Goal: Transaction & Acquisition: Purchase product/service

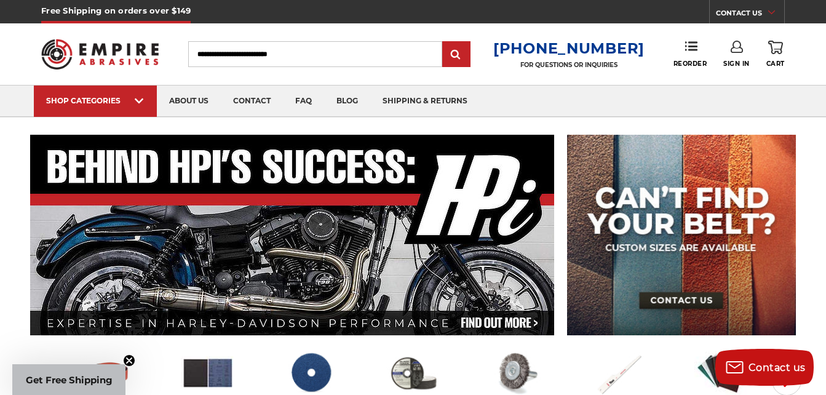
type input "**********"
click at [744, 44] on link "Sign In" at bounding box center [736, 54] width 26 height 27
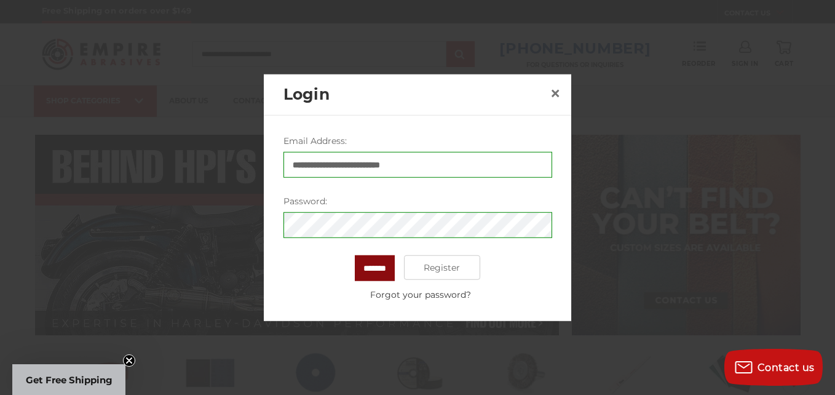
click at [382, 262] on input "*******" at bounding box center [375, 268] width 40 height 26
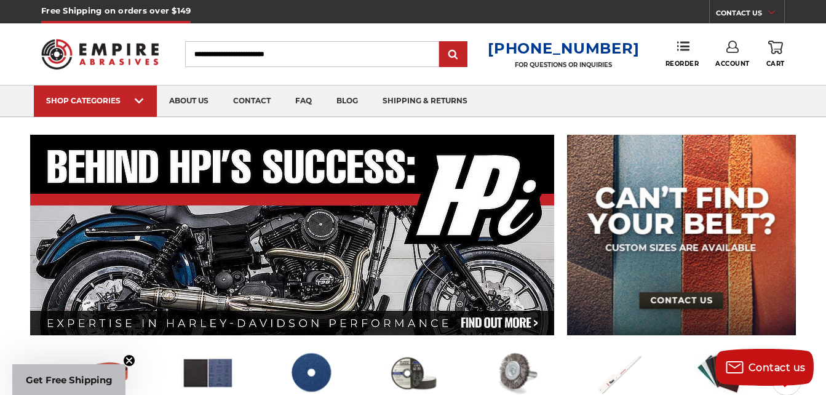
click at [738, 57] on link "Account" at bounding box center [732, 54] width 34 height 27
click at [726, 82] on link "Account" at bounding box center [733, 79] width 88 height 23
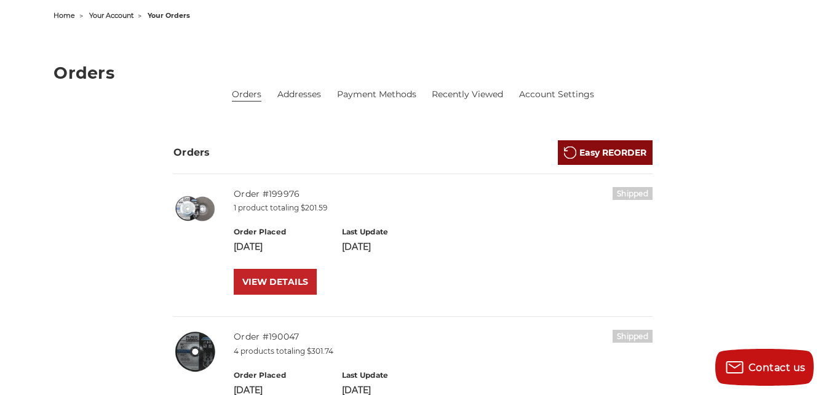
scroll to position [123, 0]
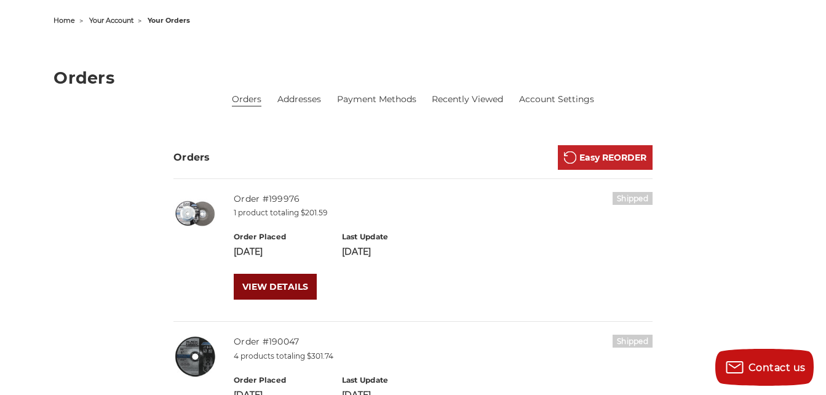
click at [277, 284] on link "VIEW DETAILS" at bounding box center [275, 287] width 83 height 26
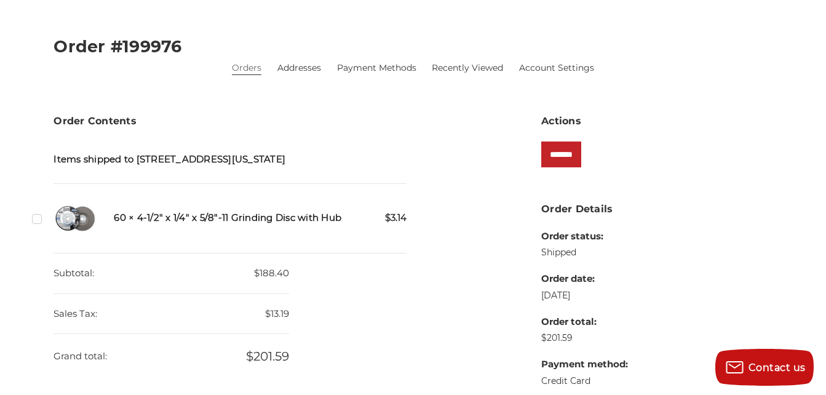
scroll to position [185, 0]
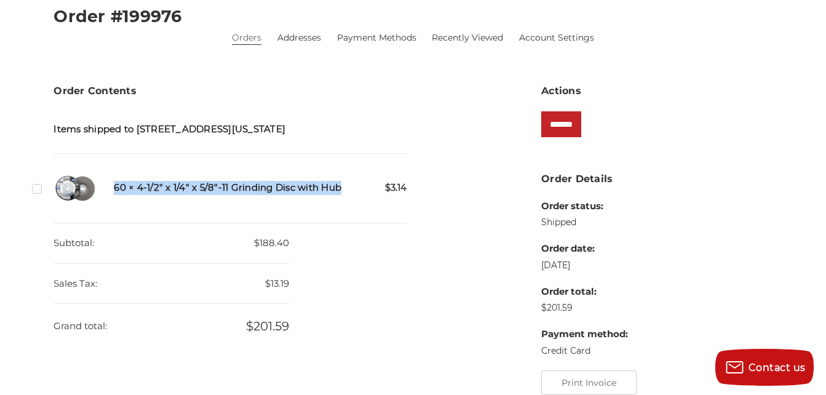
drag, startPoint x: 342, startPoint y: 189, endPoint x: 108, endPoint y: 203, distance: 234.8
click at [108, 203] on div "Checkbox 543537 label $3.14 60 × 4-1/2" x 1/4" x 5/8"-11 Grinding Disc with Hub" at bounding box center [230, 188] width 353 height 43
copy h5 "60 × 4-1/2" x 1/4" x 5/8"-11 Grinding Disc with Hub"
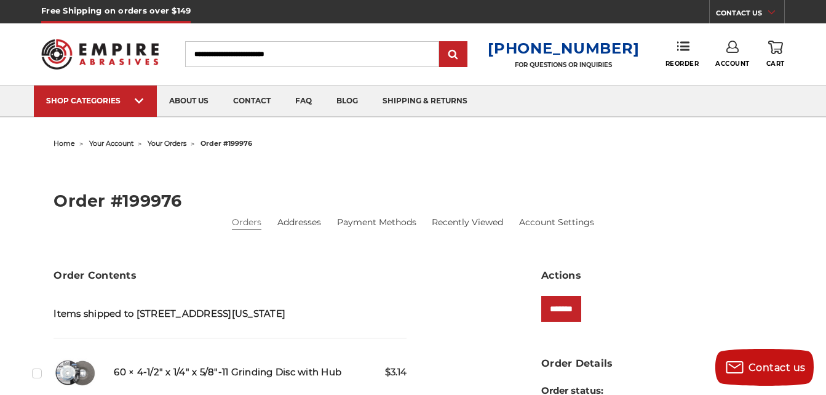
click at [374, 49] on input "Search" at bounding box center [312, 54] width 254 height 26
paste input "**********"
type input "**********"
click at [441, 42] on input "submit" at bounding box center [453, 54] width 25 height 25
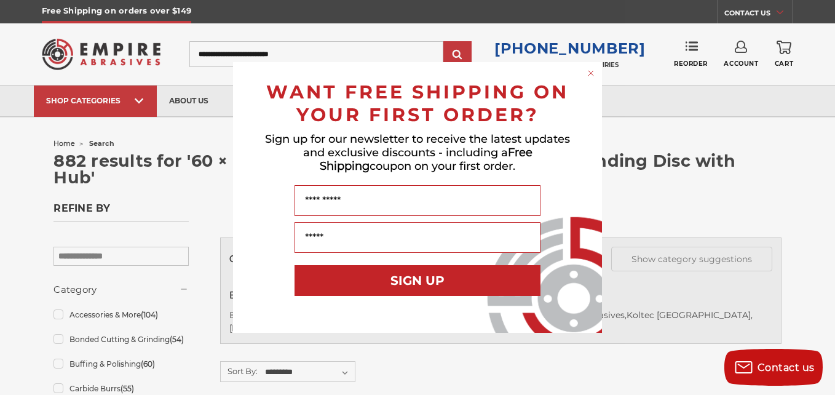
click at [592, 76] on circle "Close dialog" at bounding box center [592, 74] width 12 height 12
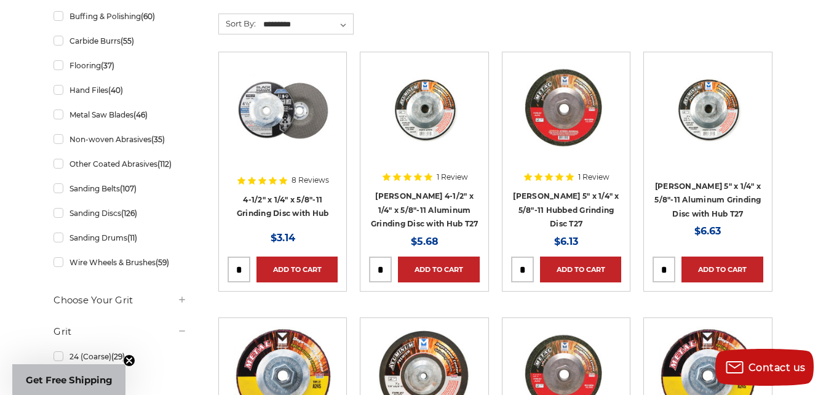
scroll to position [369, 0]
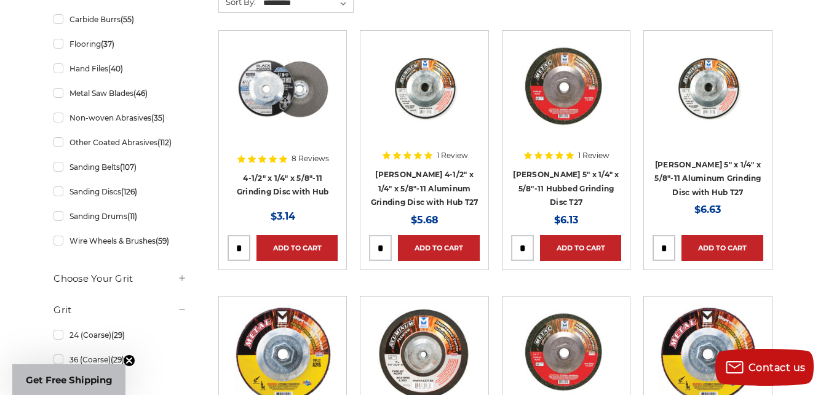
click at [298, 86] on img at bounding box center [283, 88] width 98 height 98
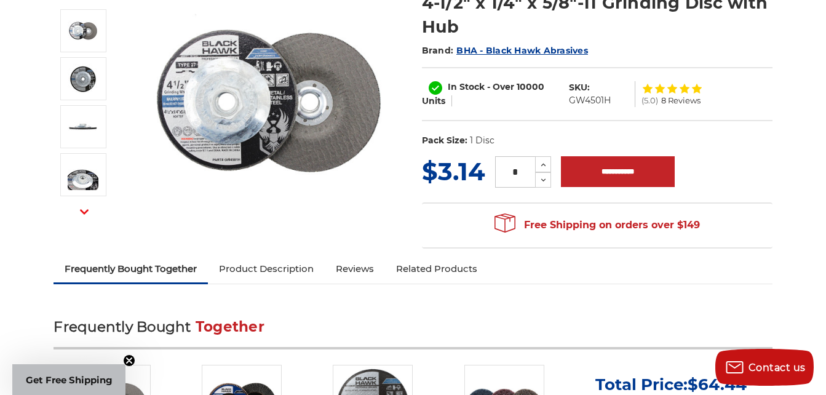
scroll to position [185, 0]
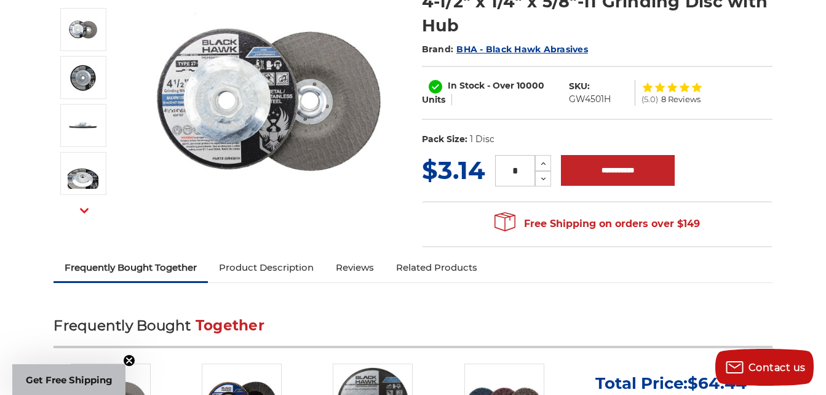
drag, startPoint x: 530, startPoint y: 174, endPoint x: 496, endPoint y: 173, distance: 33.8
click at [496, 173] on input "*" at bounding box center [515, 170] width 40 height 31
type input "*"
type input "**"
click at [600, 168] on input "**********" at bounding box center [618, 170] width 114 height 31
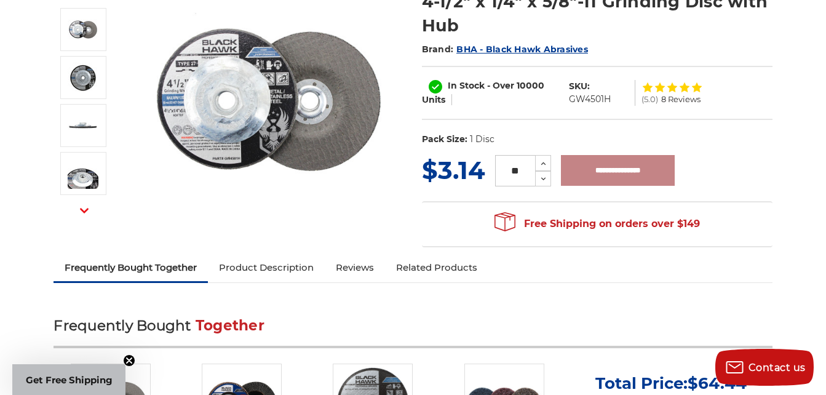
type input "**********"
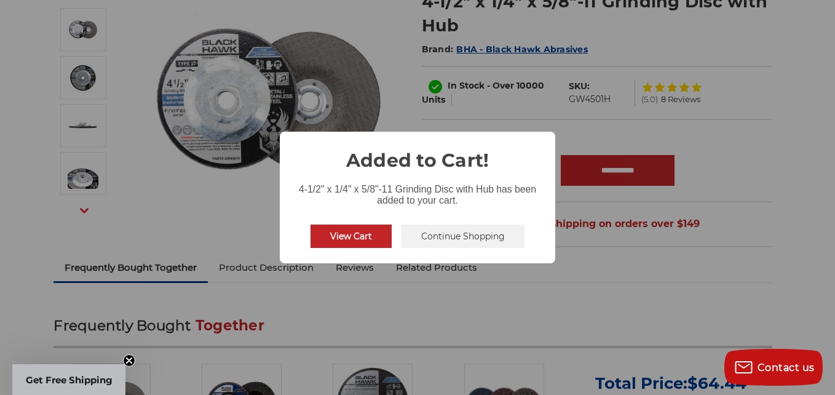
click at [366, 239] on button "View Cart" at bounding box center [351, 236] width 81 height 23
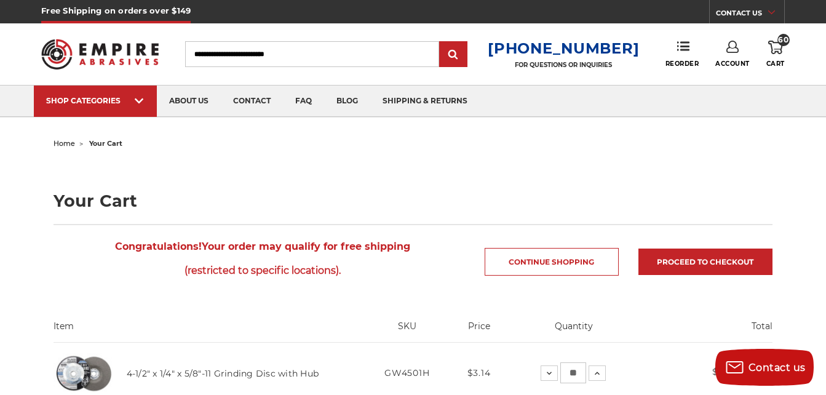
click at [736, 55] on link "Account" at bounding box center [732, 54] width 34 height 27
click at [721, 73] on link "Account" at bounding box center [733, 79] width 88 height 23
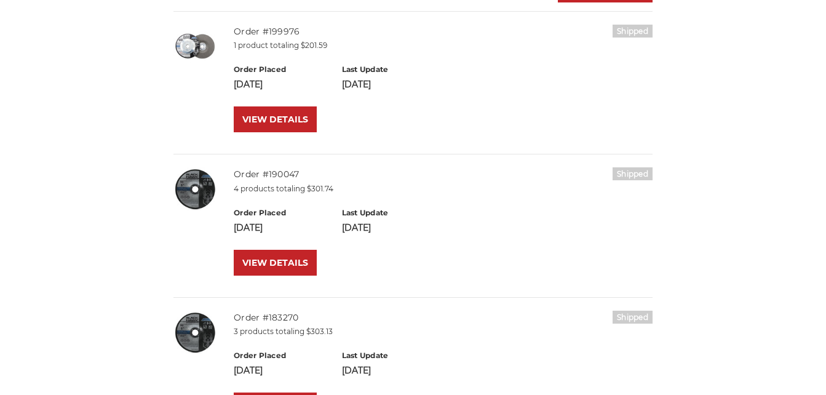
scroll to position [308, 0]
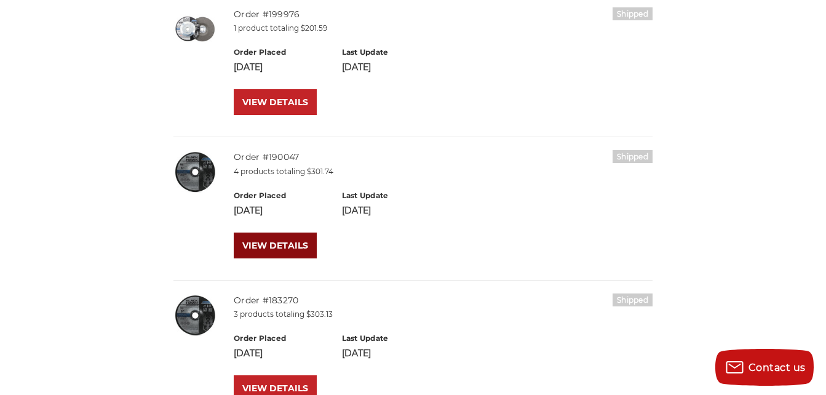
click at [272, 242] on link "VIEW DETAILS" at bounding box center [275, 246] width 83 height 26
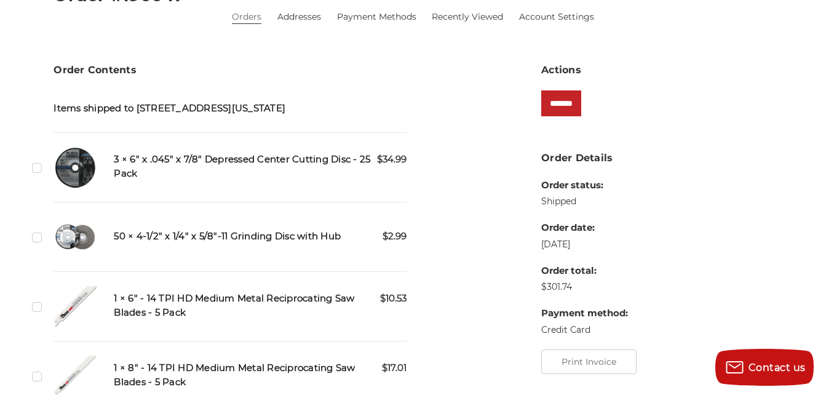
scroll to position [185, 0]
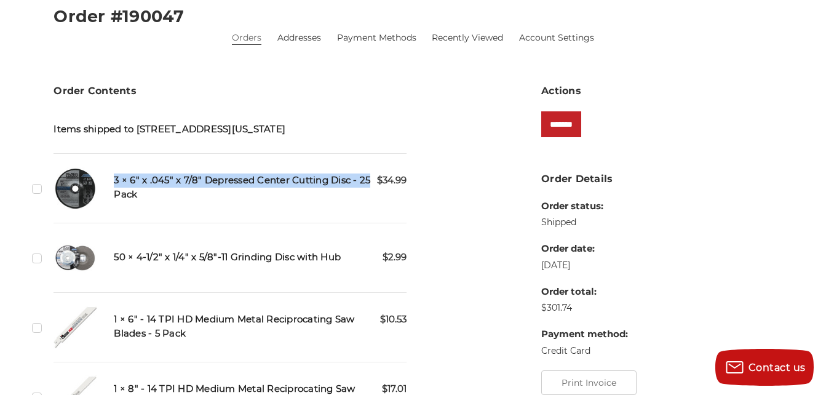
drag, startPoint x: 370, startPoint y: 180, endPoint x: 111, endPoint y: 176, distance: 258.4
click at [111, 176] on div "Checkbox 516561 label $34.99 3 × 6" x .045" x 7/8" Depressed Center Cutting Dis…" at bounding box center [230, 188] width 353 height 43
copy h5 "3 × 6" x .045" x 7/8" Depressed Center Cutting Disc - 25"
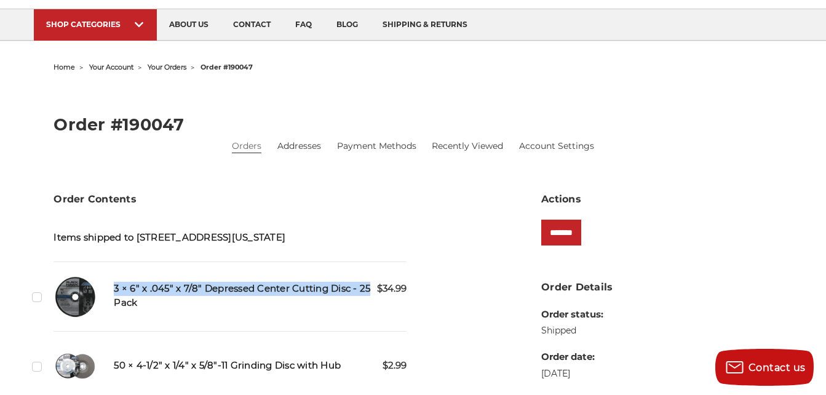
scroll to position [0, 0]
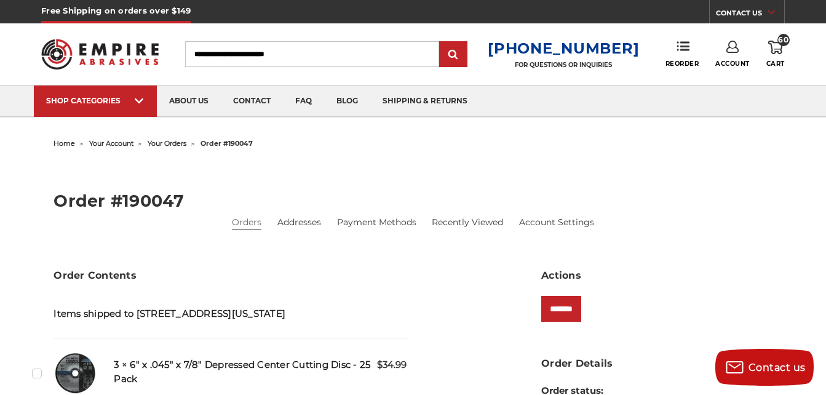
click at [335, 51] on input "Search" at bounding box center [312, 54] width 254 height 26
click at [332, 52] on input "Search" at bounding box center [312, 54] width 254 height 26
paste input "**********"
type input "**********"
click at [441, 42] on input "submit" at bounding box center [453, 54] width 25 height 25
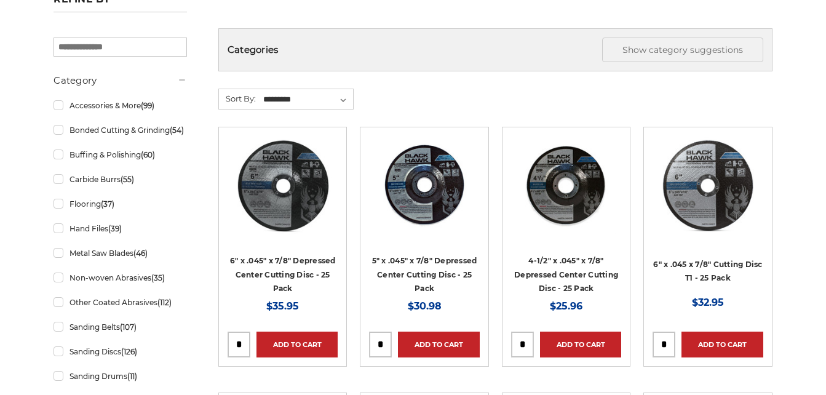
scroll to position [246, 0]
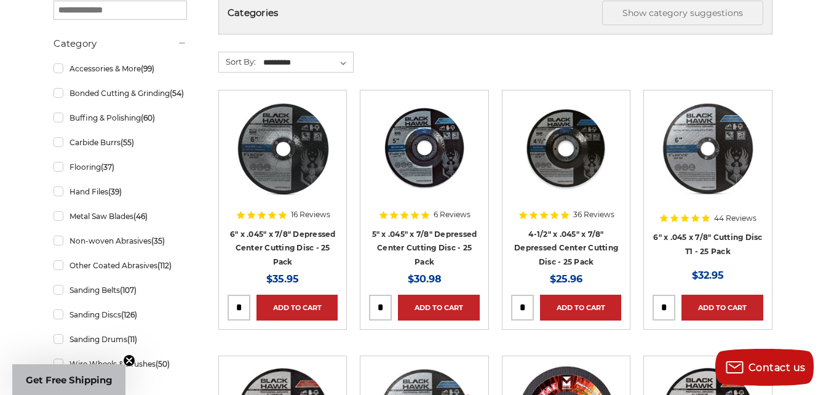
scroll to position [308, 0]
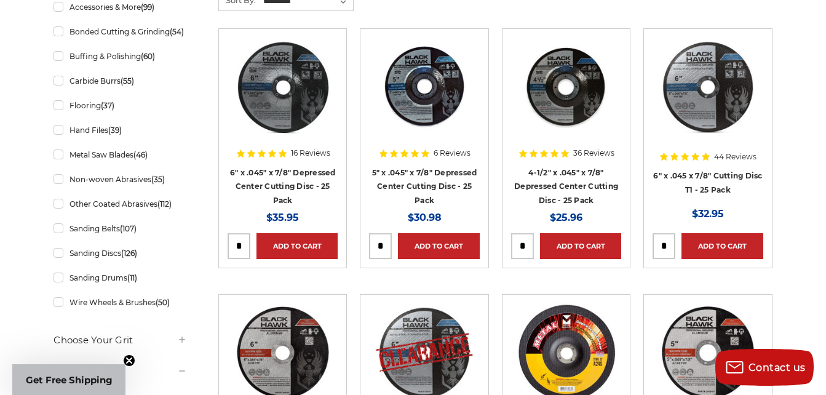
drag, startPoint x: 245, startPoint y: 247, endPoint x: 224, endPoint y: 248, distance: 20.9
click at [224, 248] on article "16 Reviews 6" x .045" x 7/8" Depressed Center Cutting Disc - 25 Pack MSRP: Was:…" at bounding box center [282, 148] width 129 height 240
type input "*"
click at [293, 242] on link "Add to Cart" at bounding box center [297, 246] width 81 height 26
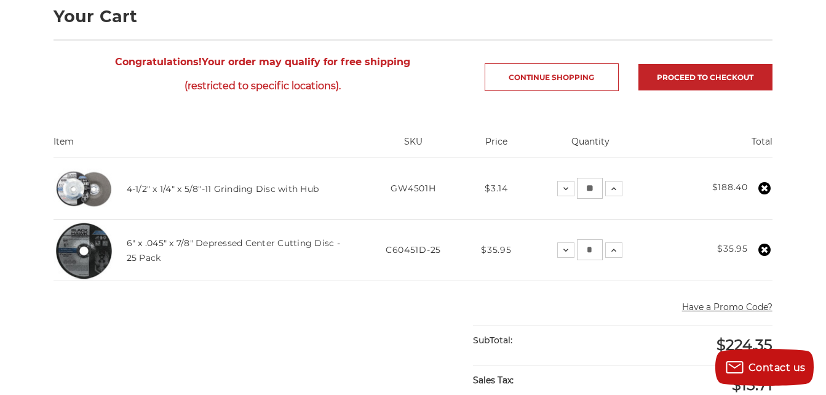
scroll to position [246, 0]
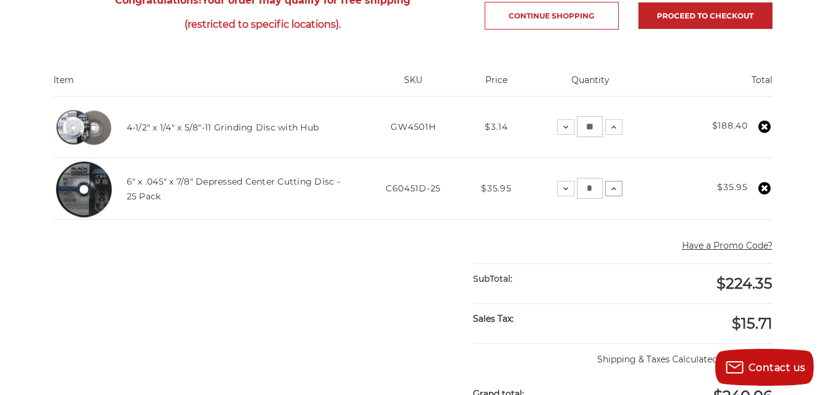
click at [614, 188] on icon at bounding box center [614, 189] width 10 height 10
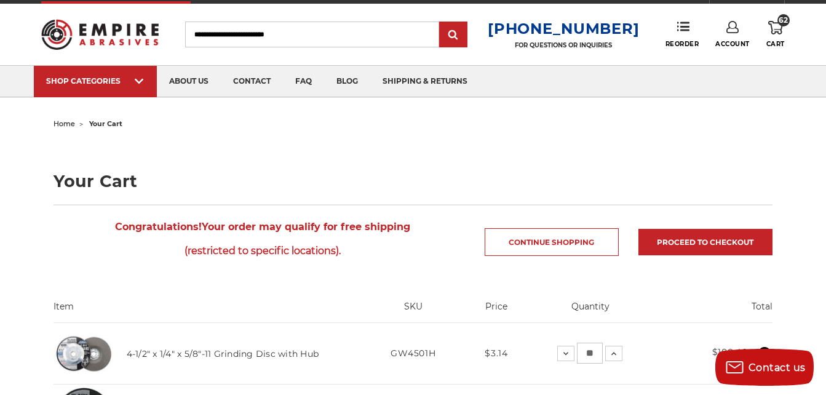
scroll to position [0, 0]
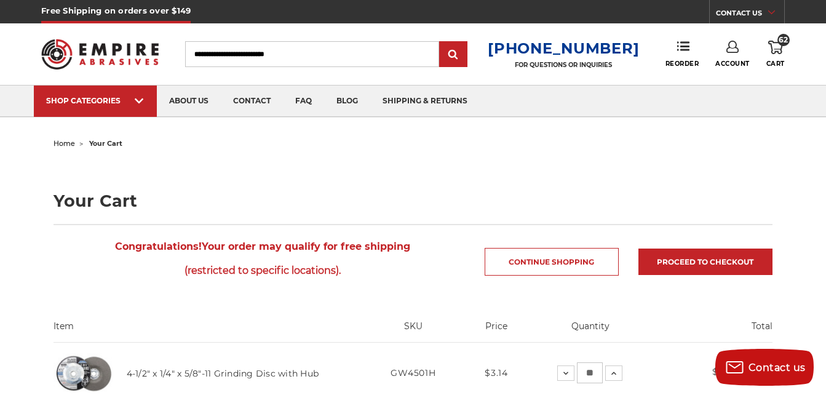
click at [731, 52] on link "Account" at bounding box center [732, 54] width 34 height 27
click at [709, 80] on link "Account" at bounding box center [733, 79] width 88 height 23
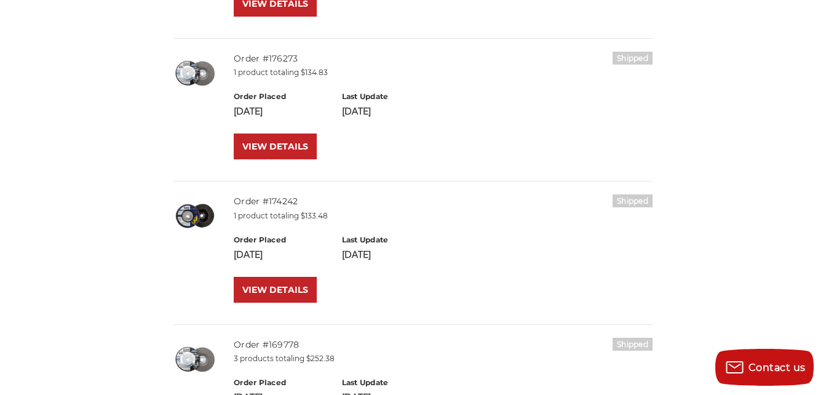
scroll to position [861, 0]
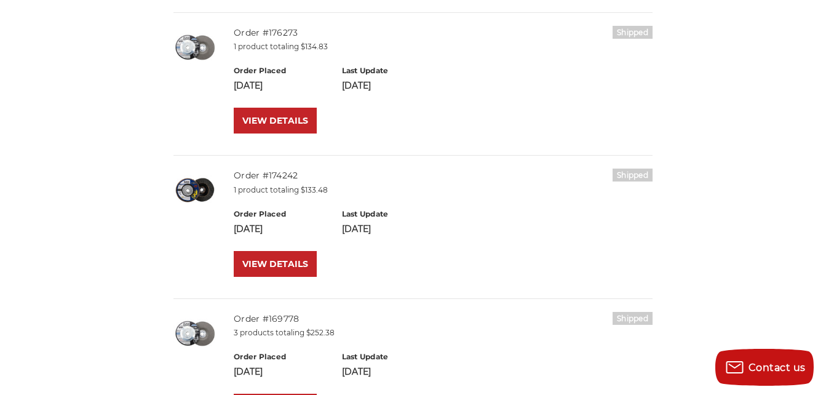
click at [201, 190] on img at bounding box center [194, 190] width 43 height 43
click at [273, 257] on link "VIEW DETAILS" at bounding box center [275, 264] width 83 height 26
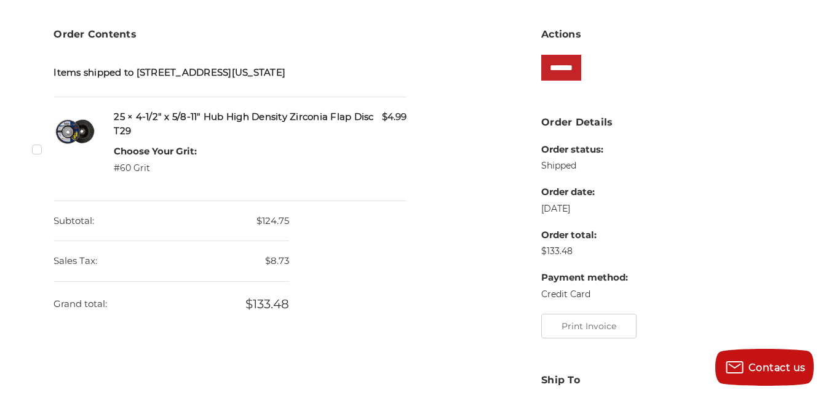
scroll to position [246, 0]
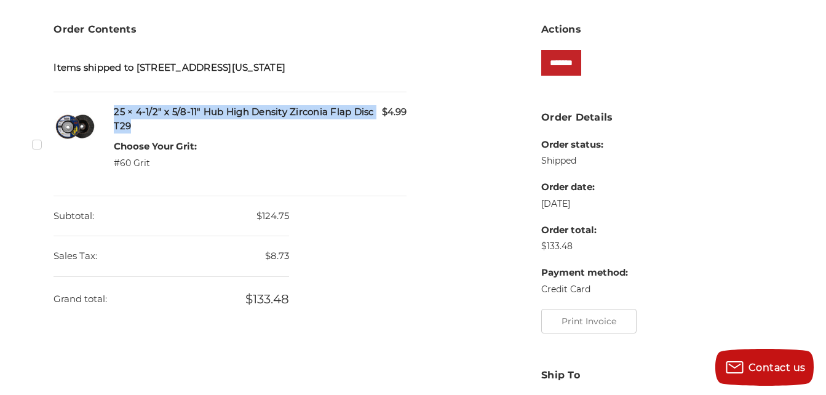
drag, startPoint x: 140, startPoint y: 127, endPoint x: 114, endPoint y: 114, distance: 29.2
click at [114, 114] on h5 "25 × 4-1/2" x 5/8-11" Hub High Density Zirconia Flap Disc T29" at bounding box center [260, 119] width 293 height 28
copy h5 "25 × 4-1/2" x 5/8-11" Hub High Density Zirconia Flap Disc T29"
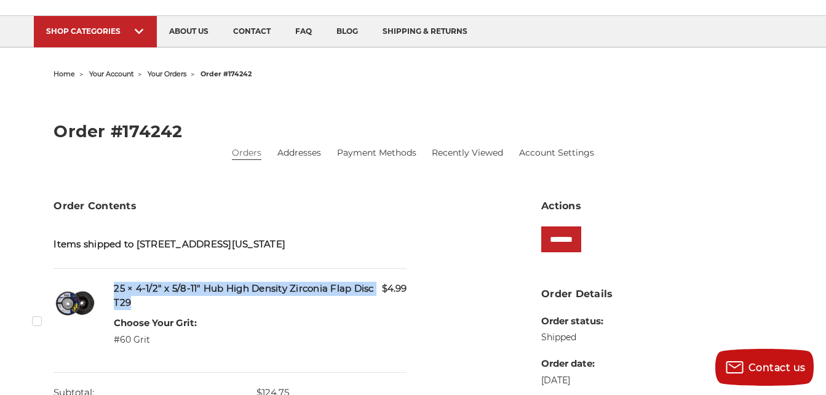
scroll to position [0, 0]
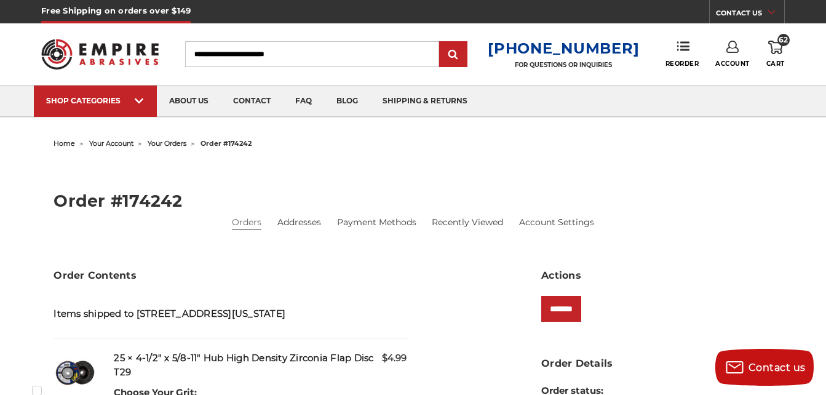
click at [391, 46] on input "Search" at bounding box center [312, 54] width 254 height 26
paste input "**********"
type input "**********"
click at [441, 42] on input "submit" at bounding box center [453, 54] width 25 height 25
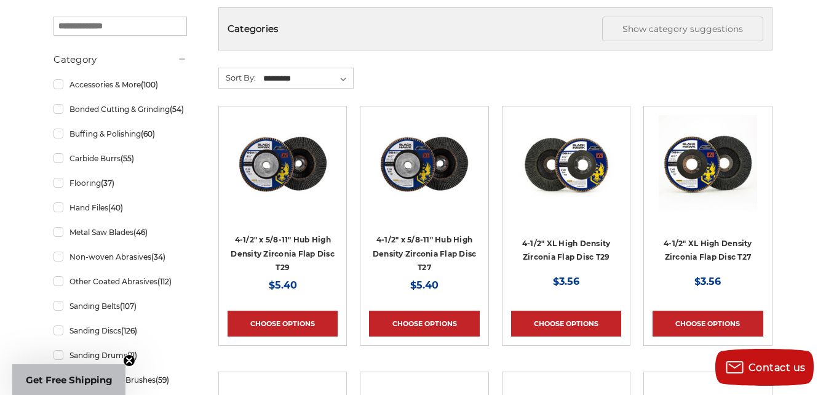
scroll to position [246, 0]
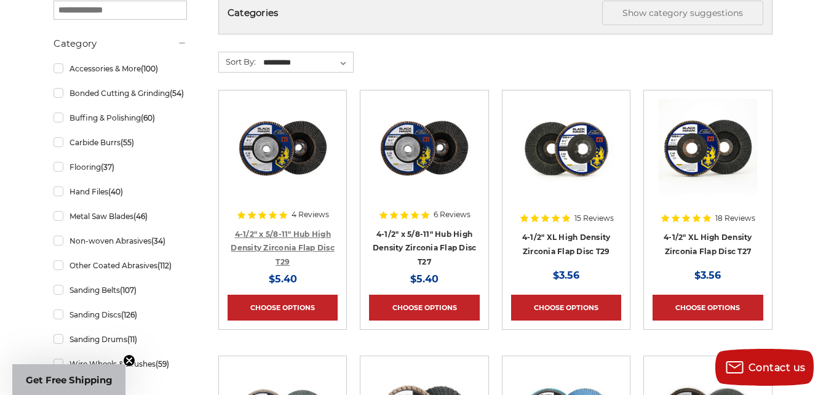
click at [282, 230] on link "4-1/2" x 5/8-11" Hub High Density Zirconia Flap Disc T29" at bounding box center [283, 247] width 104 height 37
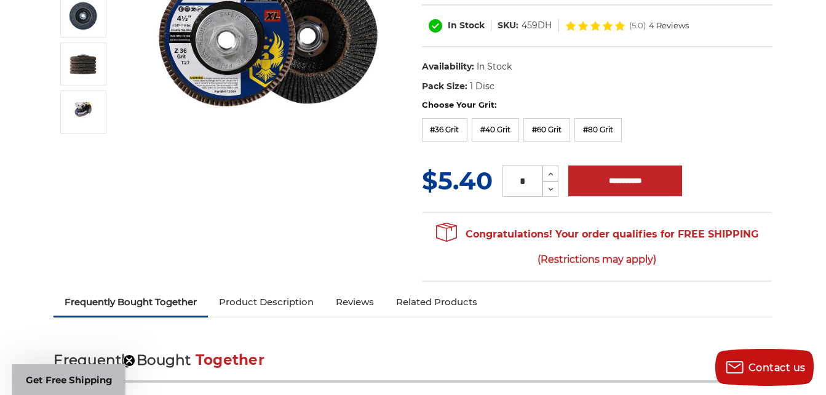
drag, startPoint x: 529, startPoint y: 182, endPoint x: 481, endPoint y: 188, distance: 48.4
click at [481, 188] on div "MSRP: Was: Now: $5.40 (You save ) * Increase Quantity: Decrease Quantity:" at bounding box center [597, 181] width 351 height 36
type input "**"
click at [618, 169] on input "**********" at bounding box center [625, 180] width 114 height 31
click at [641, 67] on dl "UPC: Availability: In Stock Pack Size: 1 Disc Size: 4-1/2" Tool: Angle Grinder …" at bounding box center [597, 77] width 351 height 46
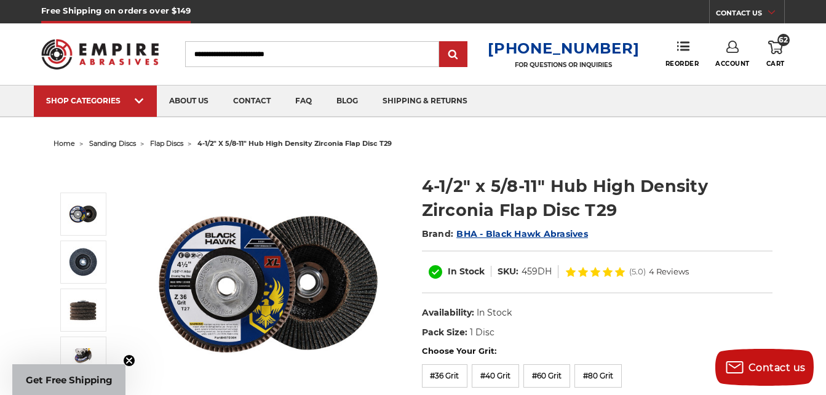
click at [730, 55] on link "Account" at bounding box center [732, 54] width 34 height 27
click at [715, 75] on link "Account" at bounding box center [733, 79] width 88 height 23
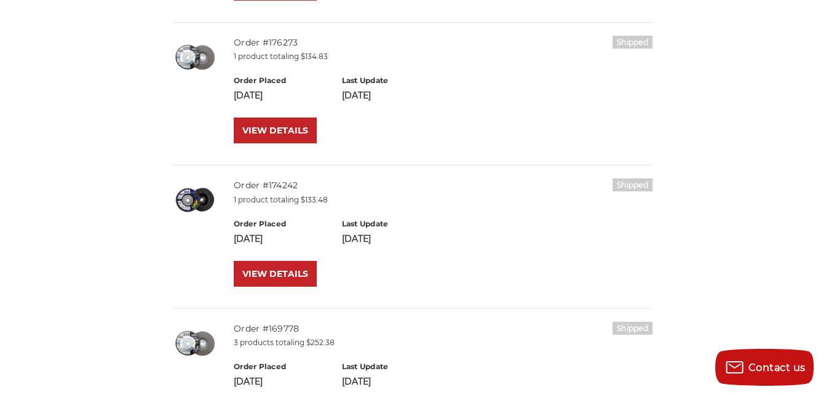
scroll to position [861, 0]
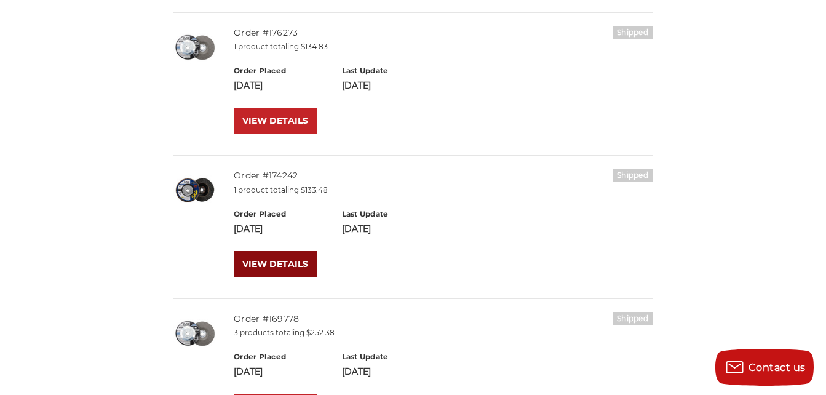
click at [279, 264] on link "VIEW DETAILS" at bounding box center [275, 264] width 83 height 26
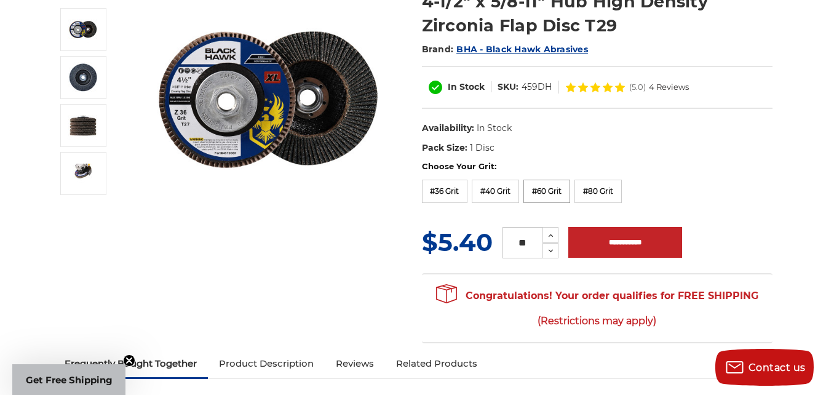
click at [548, 193] on label "#60 Grit" at bounding box center [546, 191] width 47 height 23
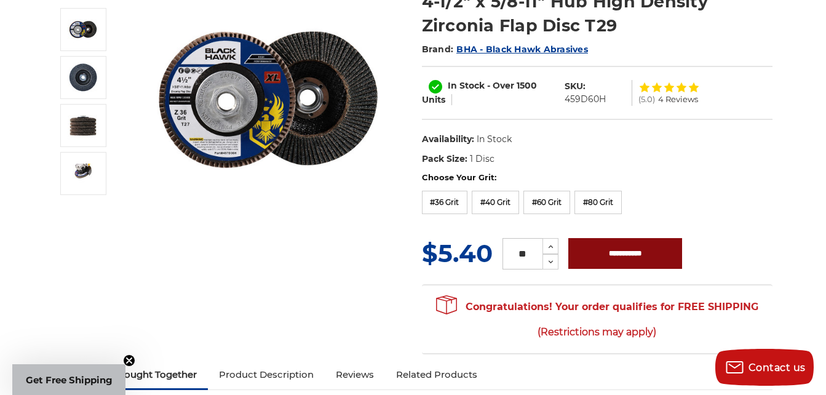
click at [613, 250] on input "**********" at bounding box center [625, 253] width 114 height 31
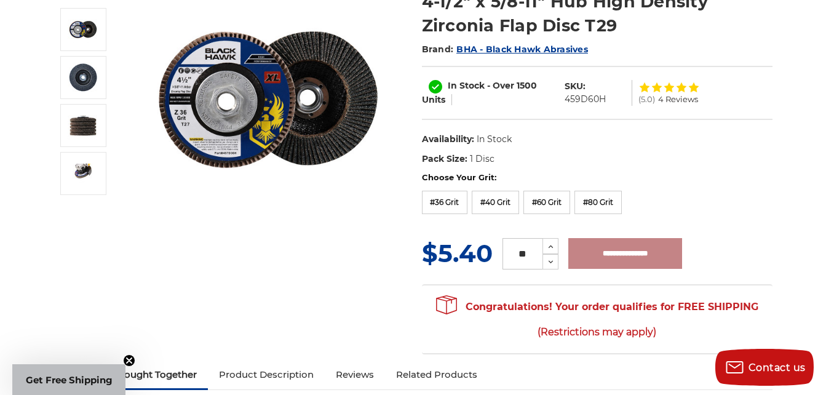
type input "**********"
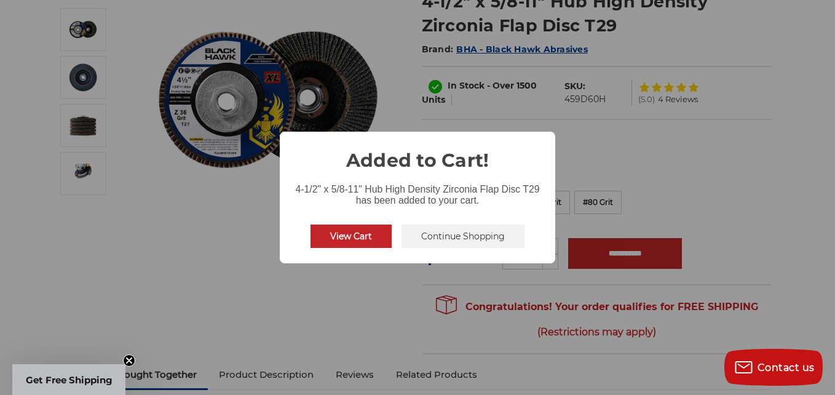
click at [439, 240] on button "Continue Shopping" at bounding box center [463, 236] width 123 height 23
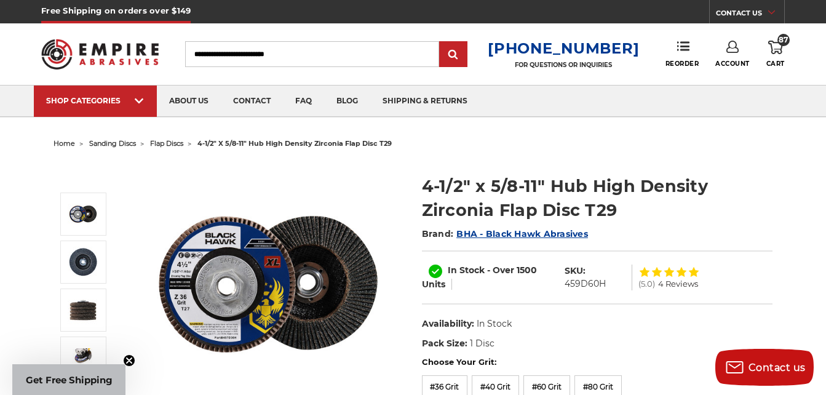
click at [778, 58] on link "87 Cart" at bounding box center [775, 54] width 18 height 27
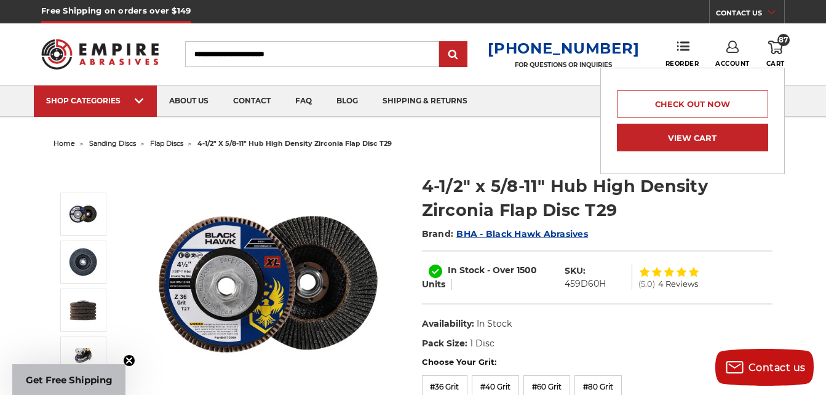
click at [738, 142] on link "View Cart" at bounding box center [692, 138] width 151 height 28
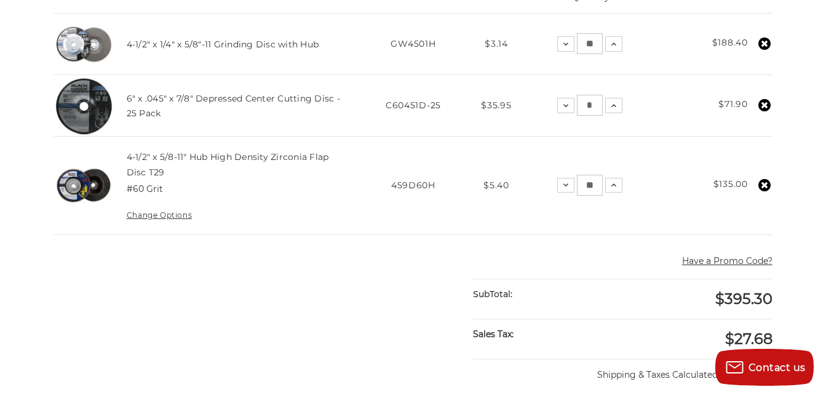
scroll to position [308, 0]
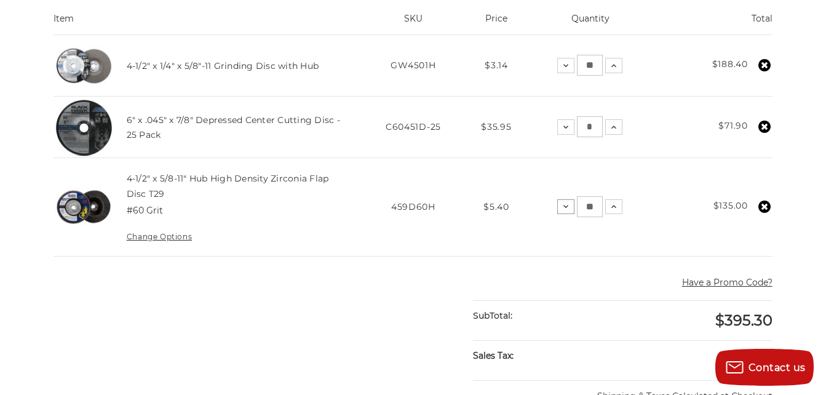
click at [567, 204] on icon at bounding box center [566, 207] width 10 height 10
click at [591, 208] on input "**" at bounding box center [590, 206] width 26 height 21
type input "**"
click at [653, 214] on td "Quantity: Decrease Quantity: ** Increase Quantity:" at bounding box center [591, 207] width 130 height 98
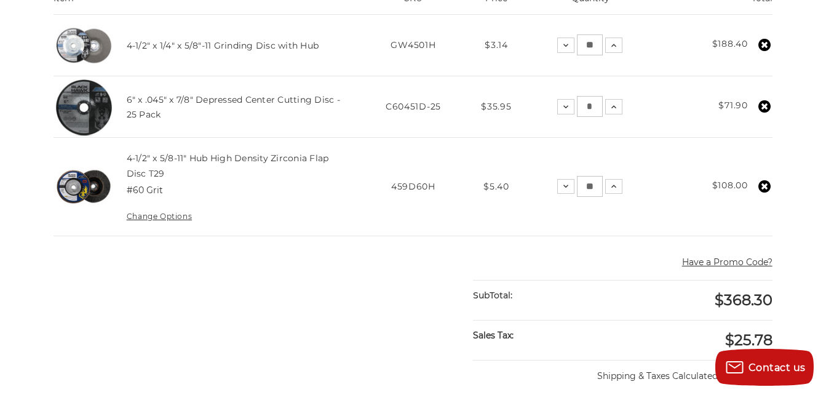
scroll to position [246, 0]
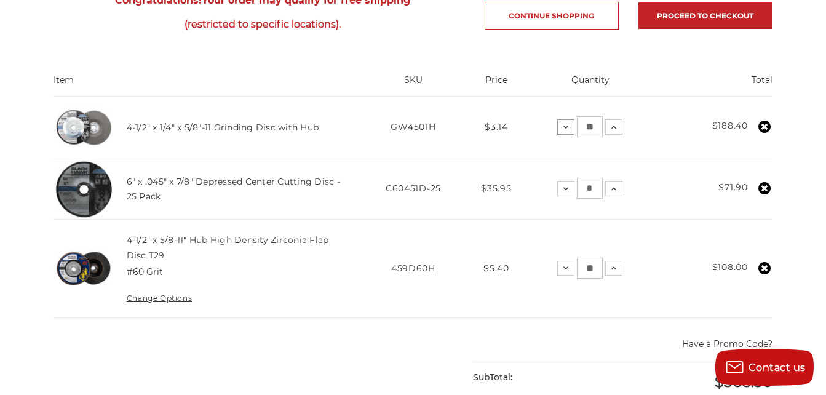
click at [563, 128] on icon at bounding box center [566, 127] width 10 height 10
drag, startPoint x: 589, startPoint y: 127, endPoint x: 605, endPoint y: 124, distance: 16.8
click at [605, 124] on div "Decrease Quantity: ** Increase Quantity:" at bounding box center [589, 126] width 65 height 21
type input "**"
click at [686, 64] on main "home your cart Your Cart Congratulations! Your order may qualify for free shipp…" at bounding box center [412, 356] width 731 height 935
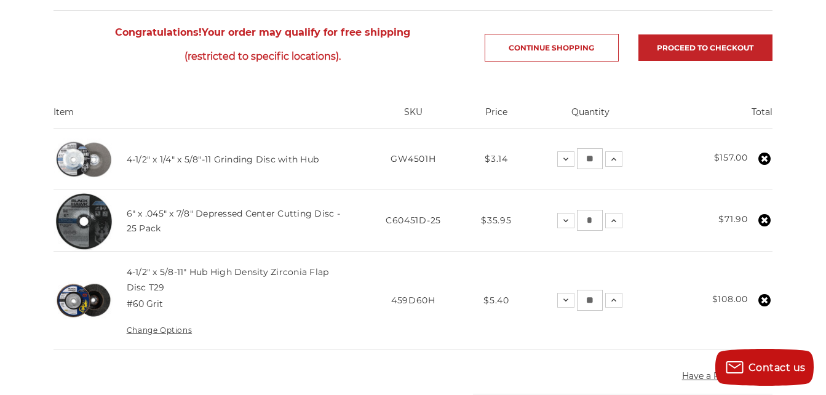
scroll to position [0, 0]
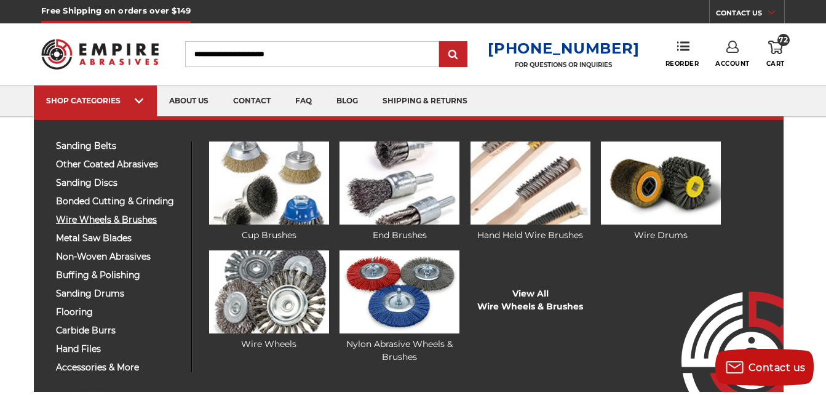
click at [88, 218] on span "wire wheels & brushes" at bounding box center [119, 219] width 126 height 9
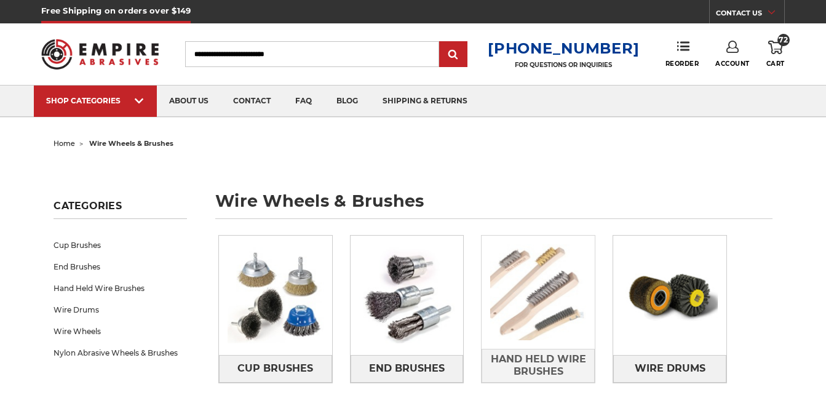
click at [559, 309] on img at bounding box center [538, 292] width 113 height 113
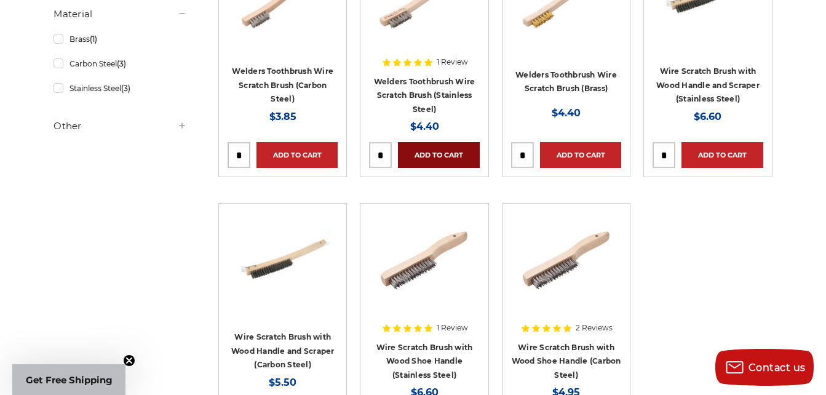
scroll to position [308, 0]
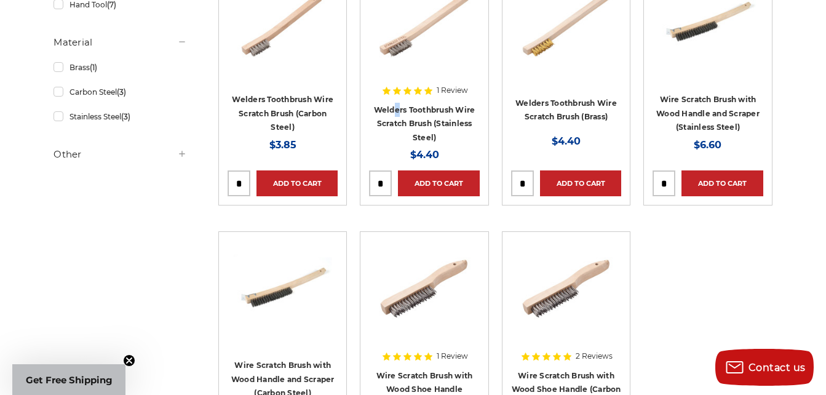
click at [397, 113] on h4 "Welders Toothbrush Wire Scratch Brush (Stainless Steel)" at bounding box center [424, 124] width 110 height 42
drag, startPoint x: 397, startPoint y: 113, endPoint x: 448, endPoint y: 117, distance: 51.8
click at [448, 117] on h4 "Welders Toothbrush Wire Scratch Brush (Stainless Steel)" at bounding box center [424, 124] width 110 height 42
click at [447, 121] on link "Welders Toothbrush Wire Scratch Brush (Stainless Steel)" at bounding box center [424, 123] width 101 height 37
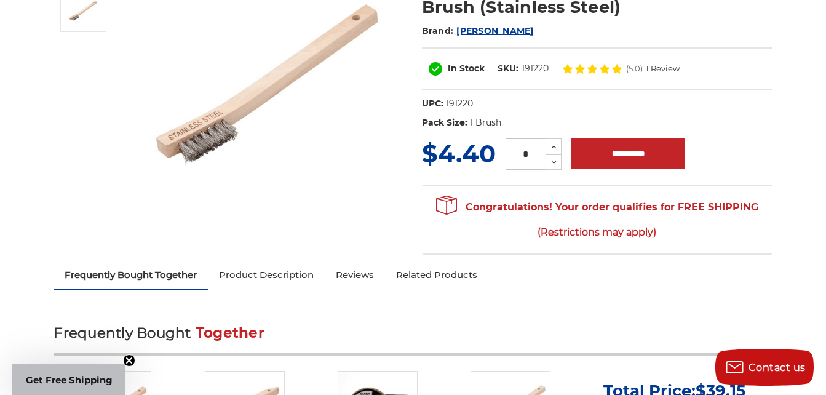
scroll to position [185, 0]
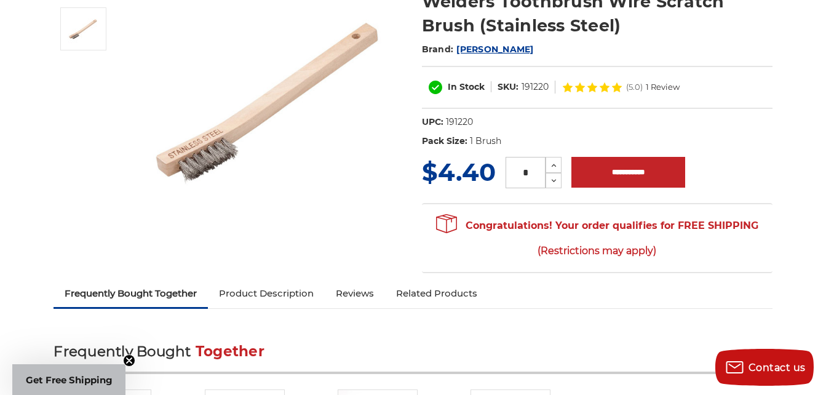
drag, startPoint x: 534, startPoint y: 176, endPoint x: 512, endPoint y: 175, distance: 21.6
click at [512, 175] on input "*" at bounding box center [526, 172] width 40 height 31
type input "**"
click at [576, 132] on dl "UPC: 191220 Pack Size: 1 Brush Material: Stainless Steel Tool: Hand Tool" at bounding box center [597, 135] width 351 height 39
click at [618, 172] on input "**********" at bounding box center [628, 172] width 114 height 31
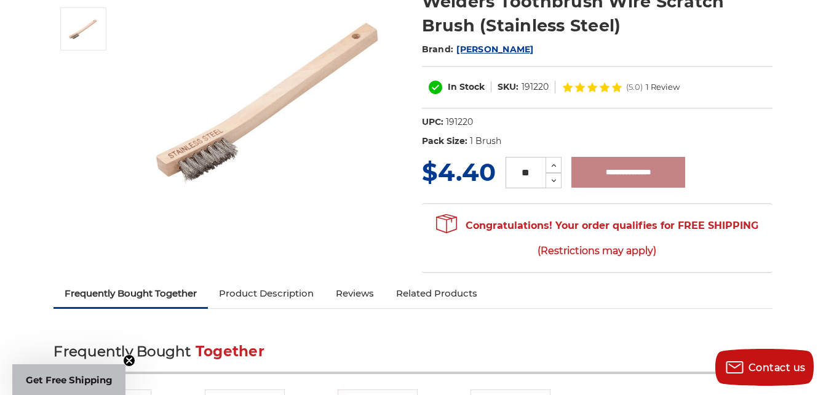
type input "**********"
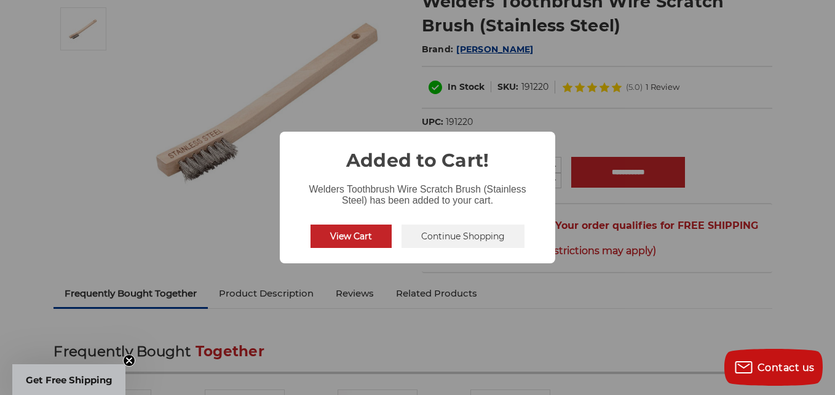
click at [424, 232] on button "Continue Shopping" at bounding box center [463, 236] width 123 height 23
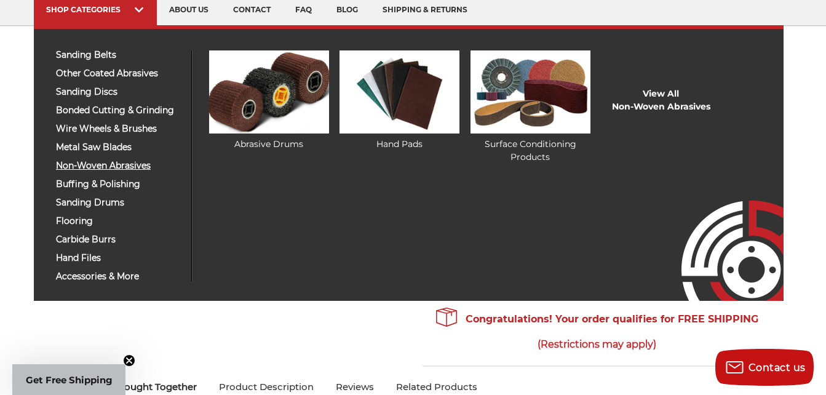
scroll to position [62, 0]
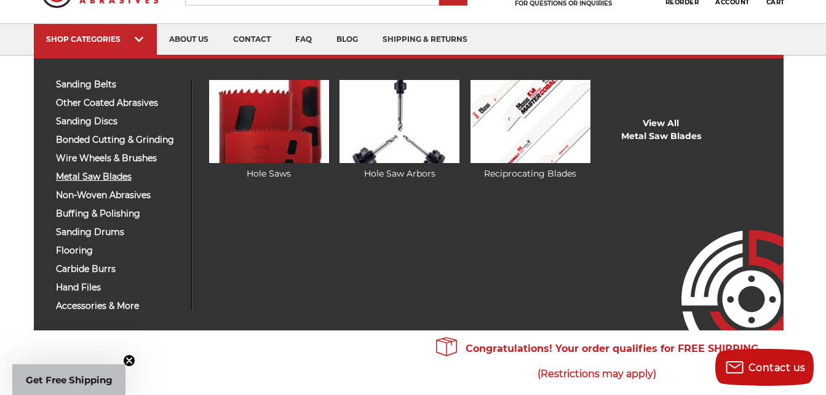
click at [93, 178] on span "metal saw blades" at bounding box center [119, 176] width 126 height 9
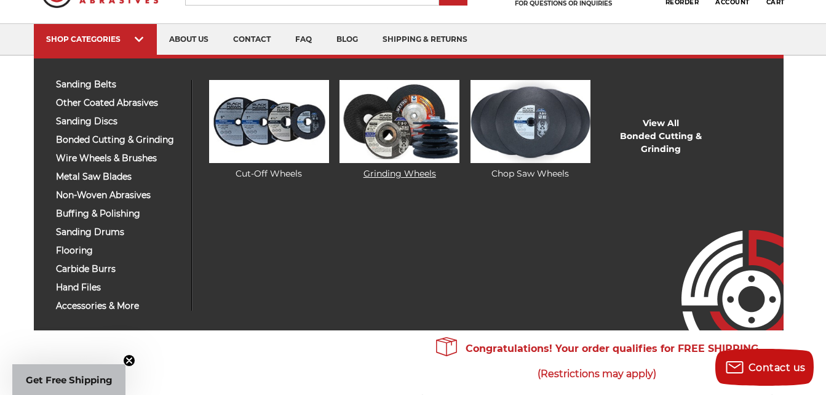
click at [409, 142] on img at bounding box center [400, 121] width 120 height 83
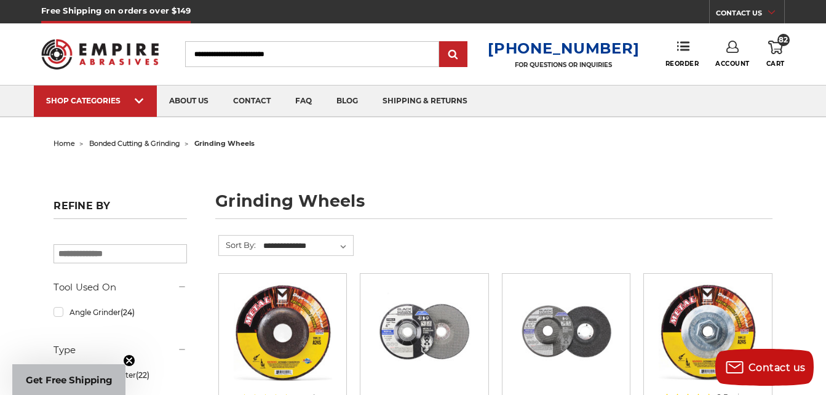
drag, startPoint x: 308, startPoint y: 55, endPoint x: 164, endPoint y: 65, distance: 144.8
click at [178, 65] on div "Toggle menu Menu Search 1-800-816-3824 FOR QUESTIONS OR INQUIRIES Phone Reorder…" at bounding box center [413, 54] width 744 height 62
click at [779, 55] on link "82 Cart" at bounding box center [775, 54] width 18 height 27
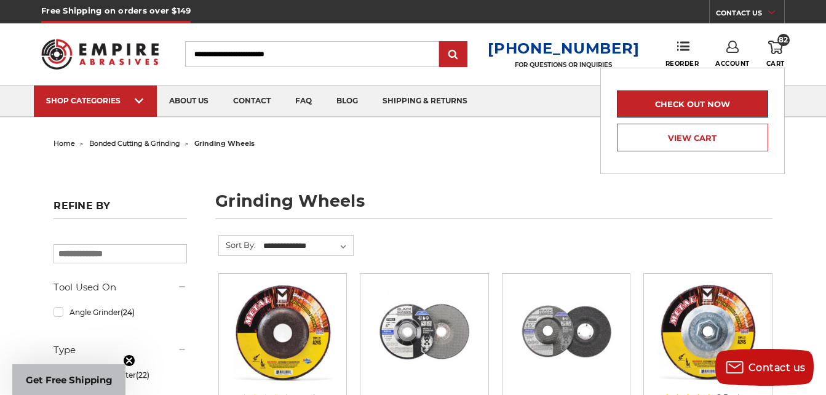
click at [710, 106] on link "Check out now" at bounding box center [692, 103] width 151 height 27
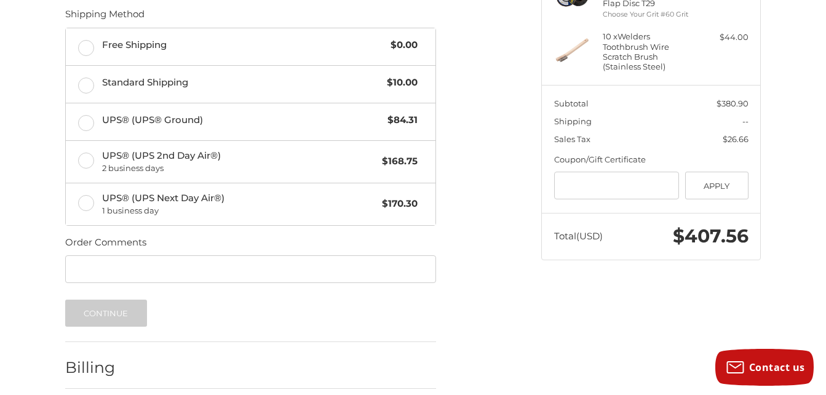
scroll to position [250, 0]
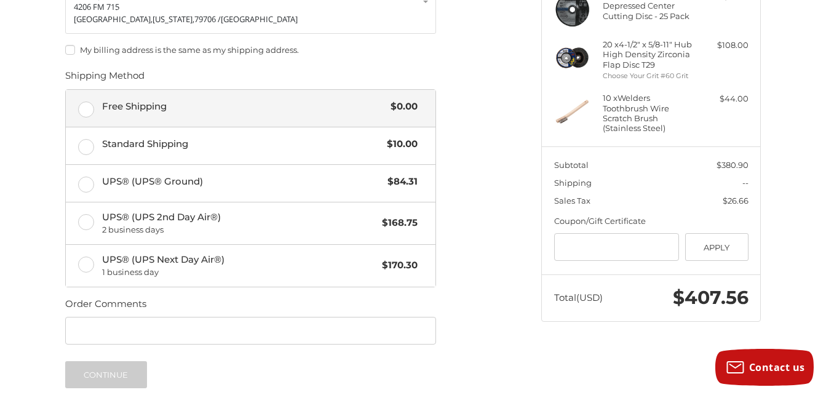
click at [85, 104] on label "Free Shipping $0.00" at bounding box center [251, 108] width 370 height 37
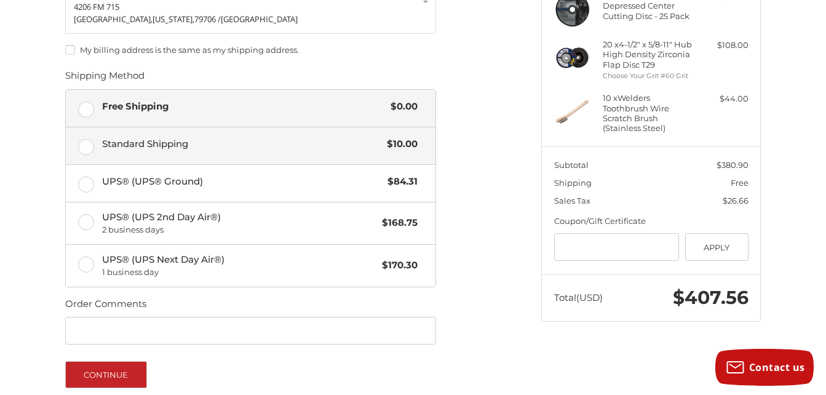
click at [287, 137] on span "Standard Shipping" at bounding box center [241, 144] width 279 height 14
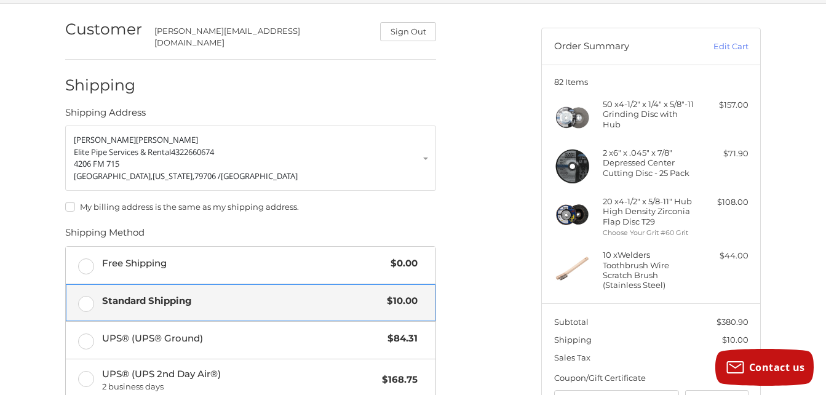
scroll to position [65, 0]
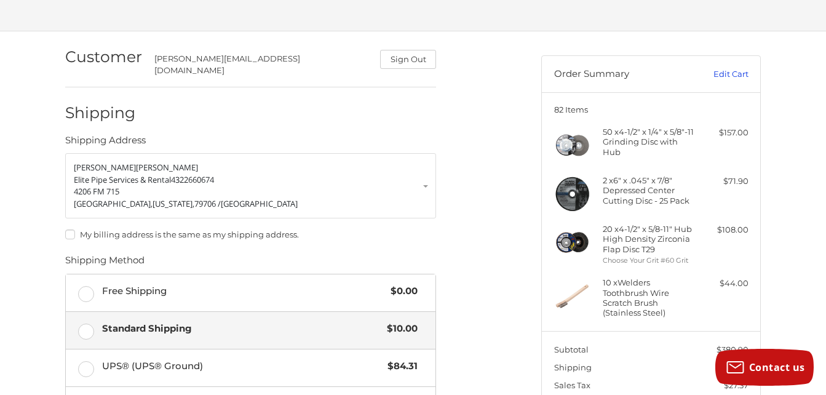
click at [732, 76] on link "Edit Cart" at bounding box center [717, 74] width 62 height 12
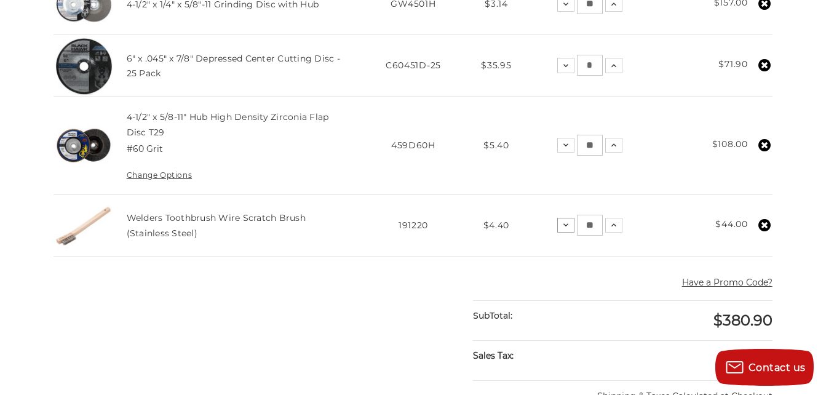
drag, startPoint x: 595, startPoint y: 226, endPoint x: 560, endPoint y: 232, distance: 35.5
click at [560, 232] on div "Decrease Quantity: ** Increase Quantity:" at bounding box center [589, 225] width 65 height 21
click at [766, 228] on use at bounding box center [764, 225] width 12 height 12
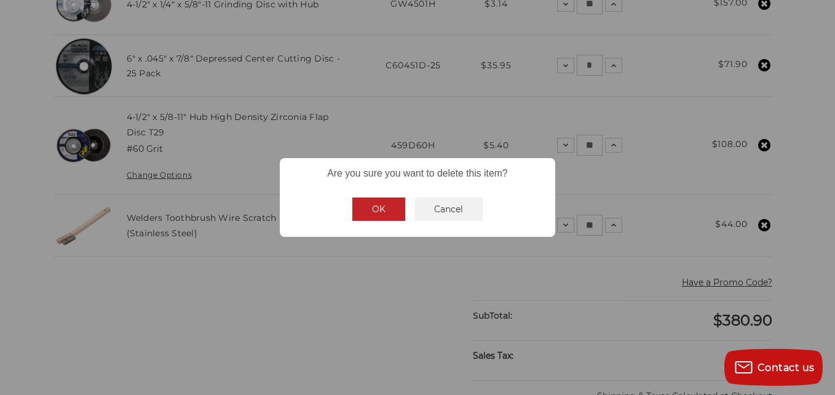
click at [378, 214] on button "OK" at bounding box center [378, 208] width 53 height 23
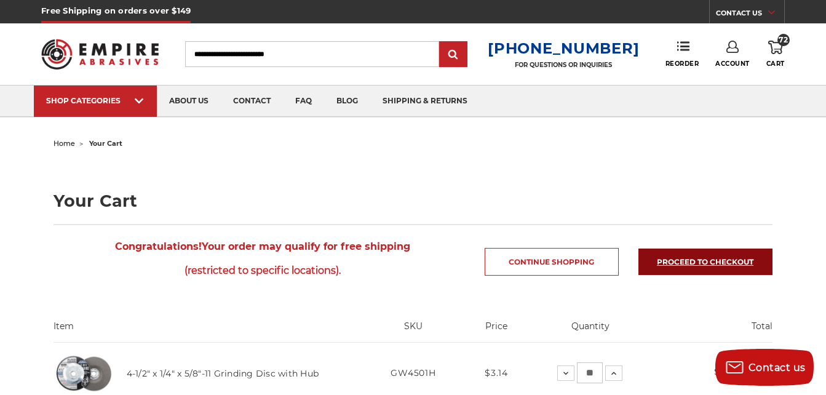
click at [666, 257] on link "Proceed to checkout" at bounding box center [705, 262] width 134 height 26
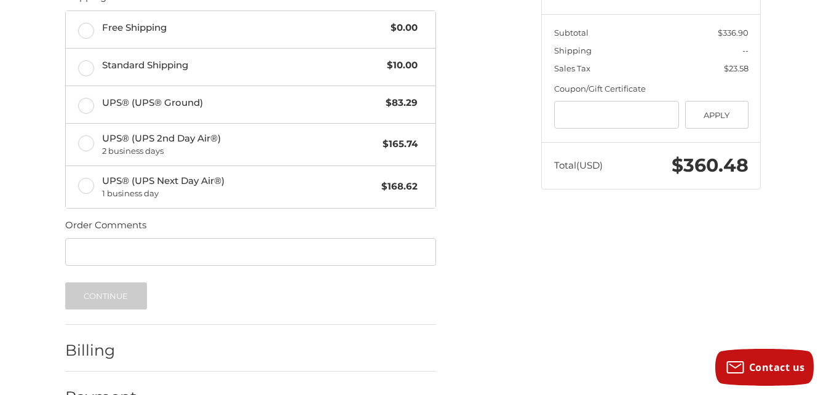
scroll to position [332, 0]
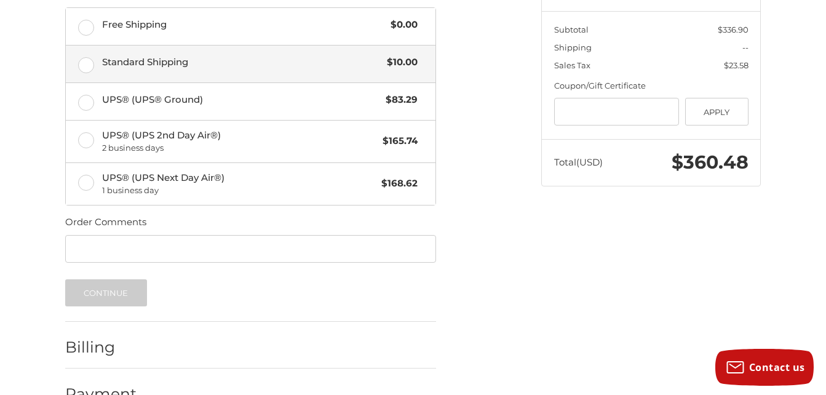
click at [88, 60] on label "Standard Shipping $10.00" at bounding box center [251, 64] width 370 height 37
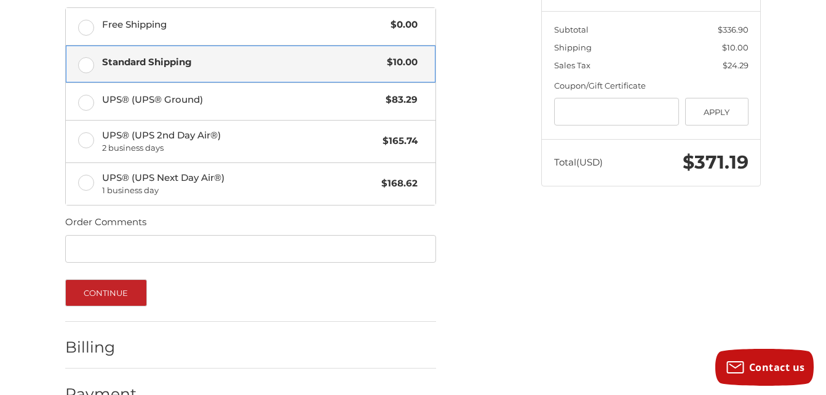
scroll to position [356, 0]
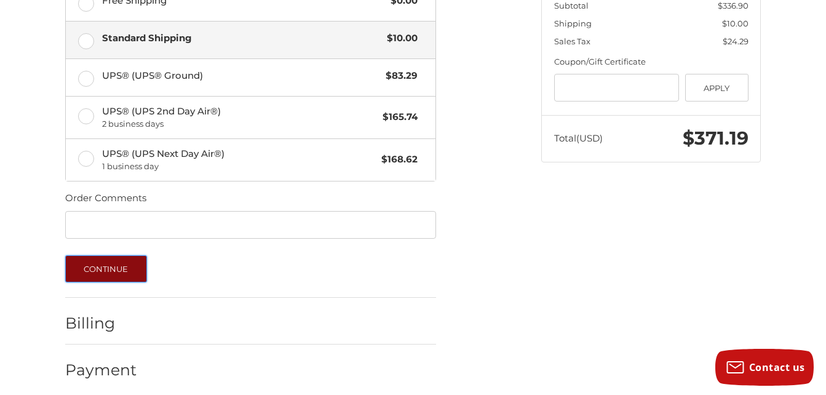
click at [129, 269] on button "Continue" at bounding box center [106, 268] width 82 height 27
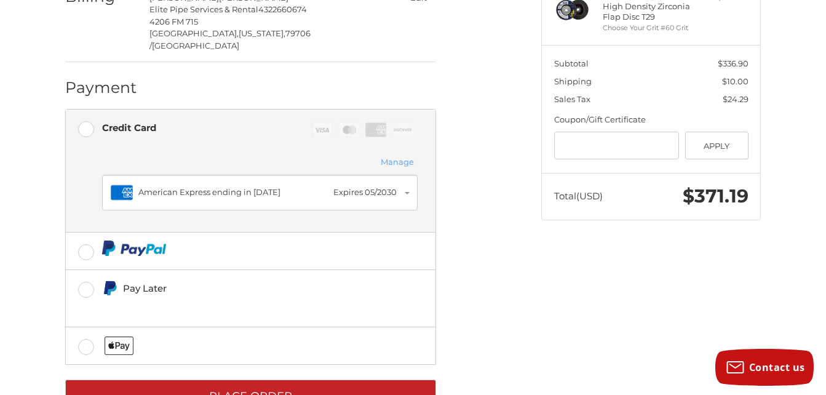
scroll to position [311, 0]
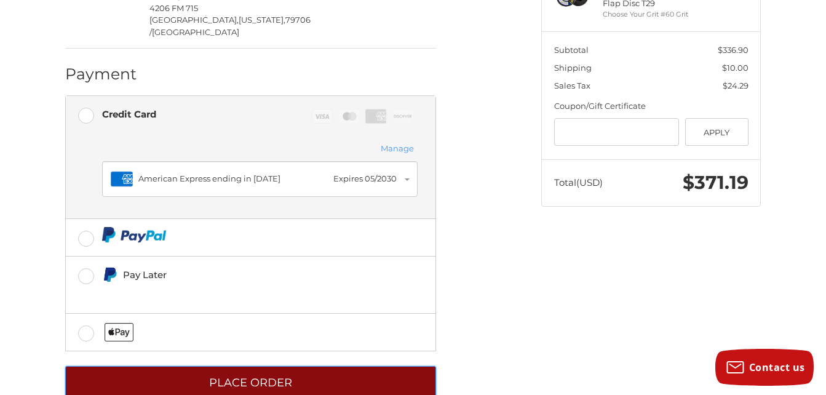
click at [301, 366] on button "Place Order" at bounding box center [250, 383] width 371 height 34
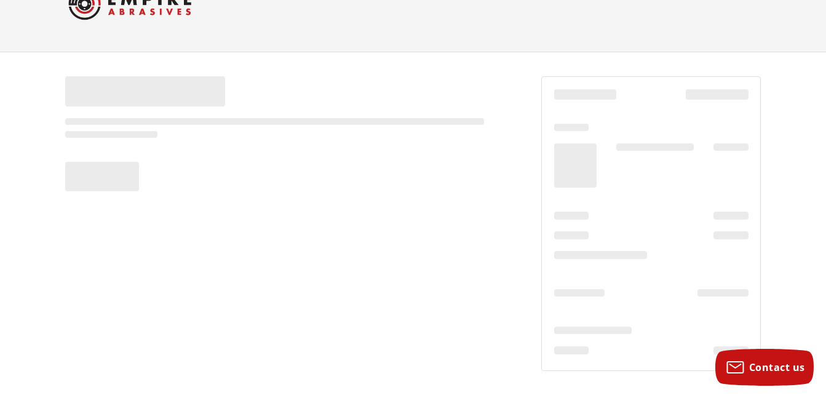
scroll to position [44, 0]
